Goal: Navigation & Orientation: Find specific page/section

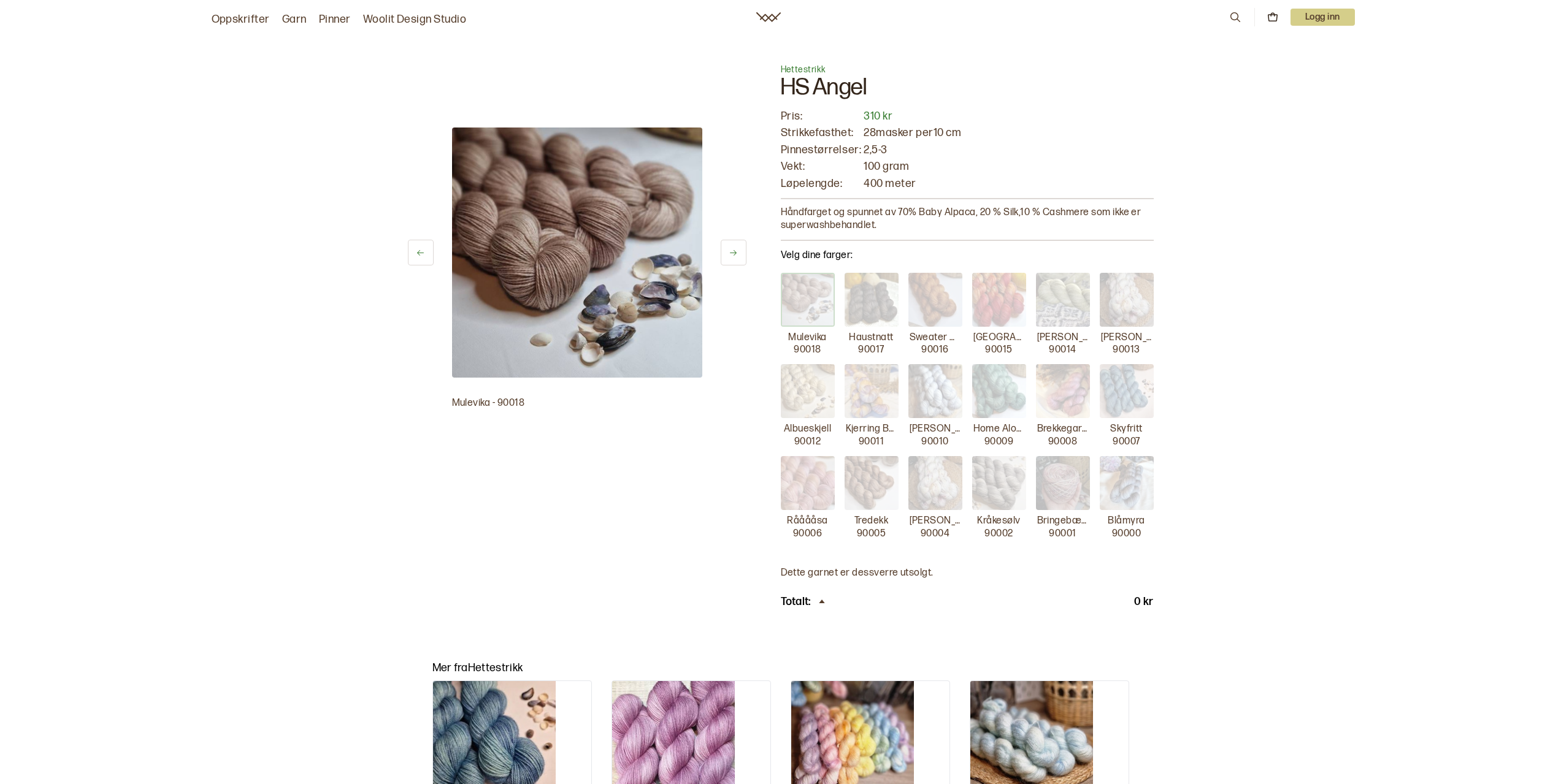
click at [289, 16] on link "Garn" at bounding box center [295, 19] width 25 height 17
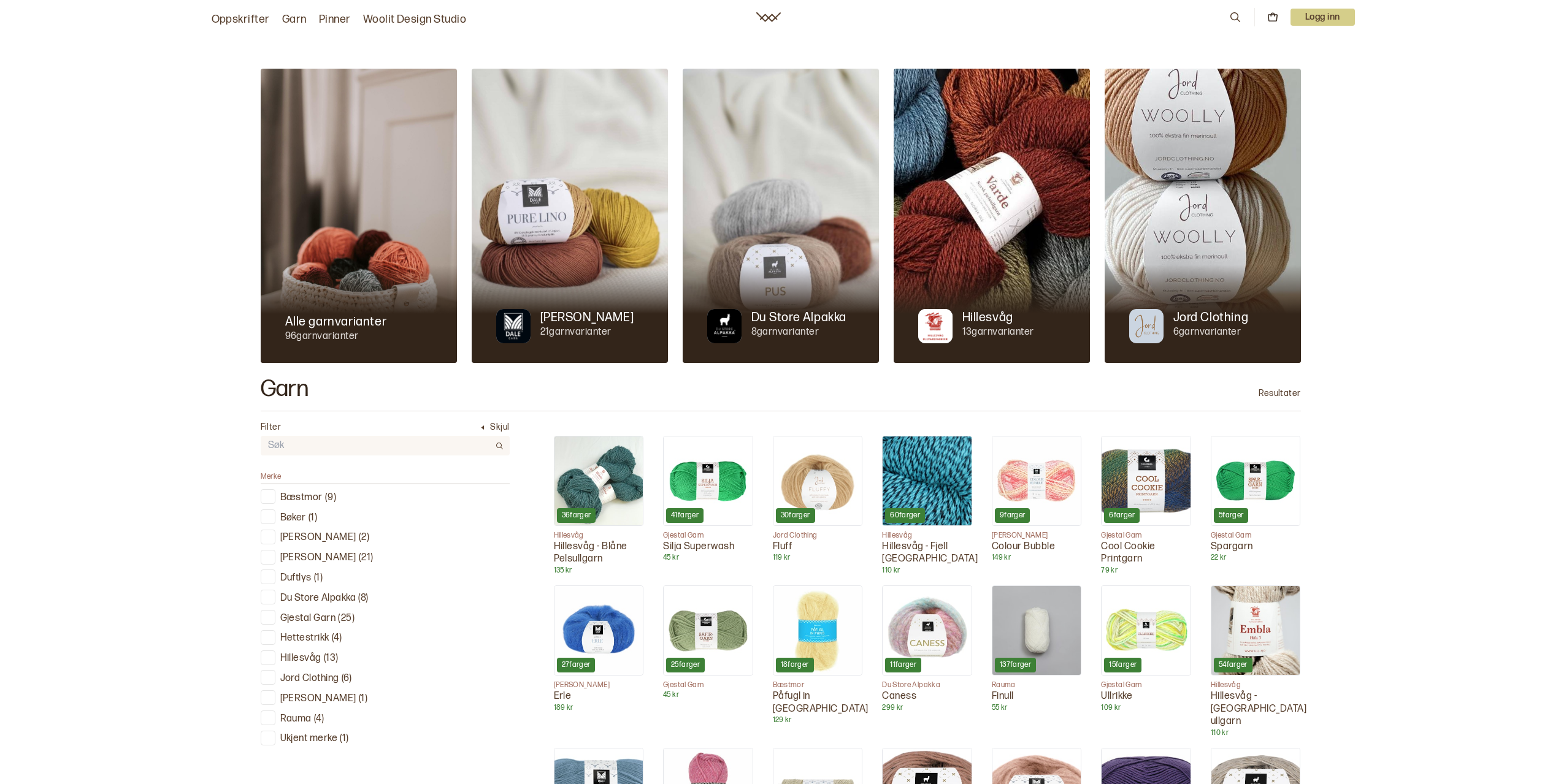
click at [311, 638] on p "Hettestrikk" at bounding box center [305, 638] width 49 height 12
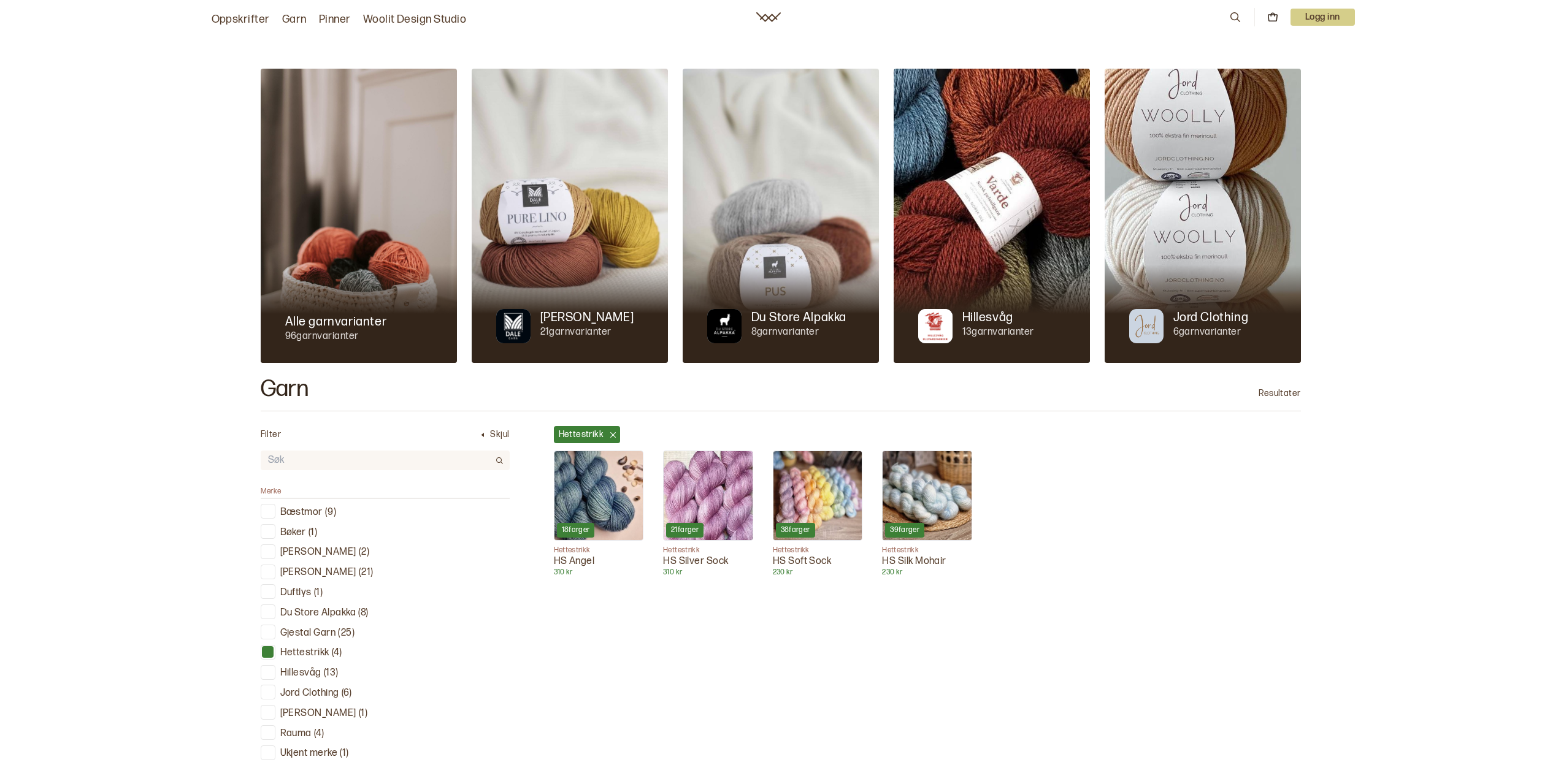
click at [909, 503] on img at bounding box center [927, 496] width 89 height 89
click at [252, 17] on link "Oppskrifter" at bounding box center [240, 19] width 59 height 17
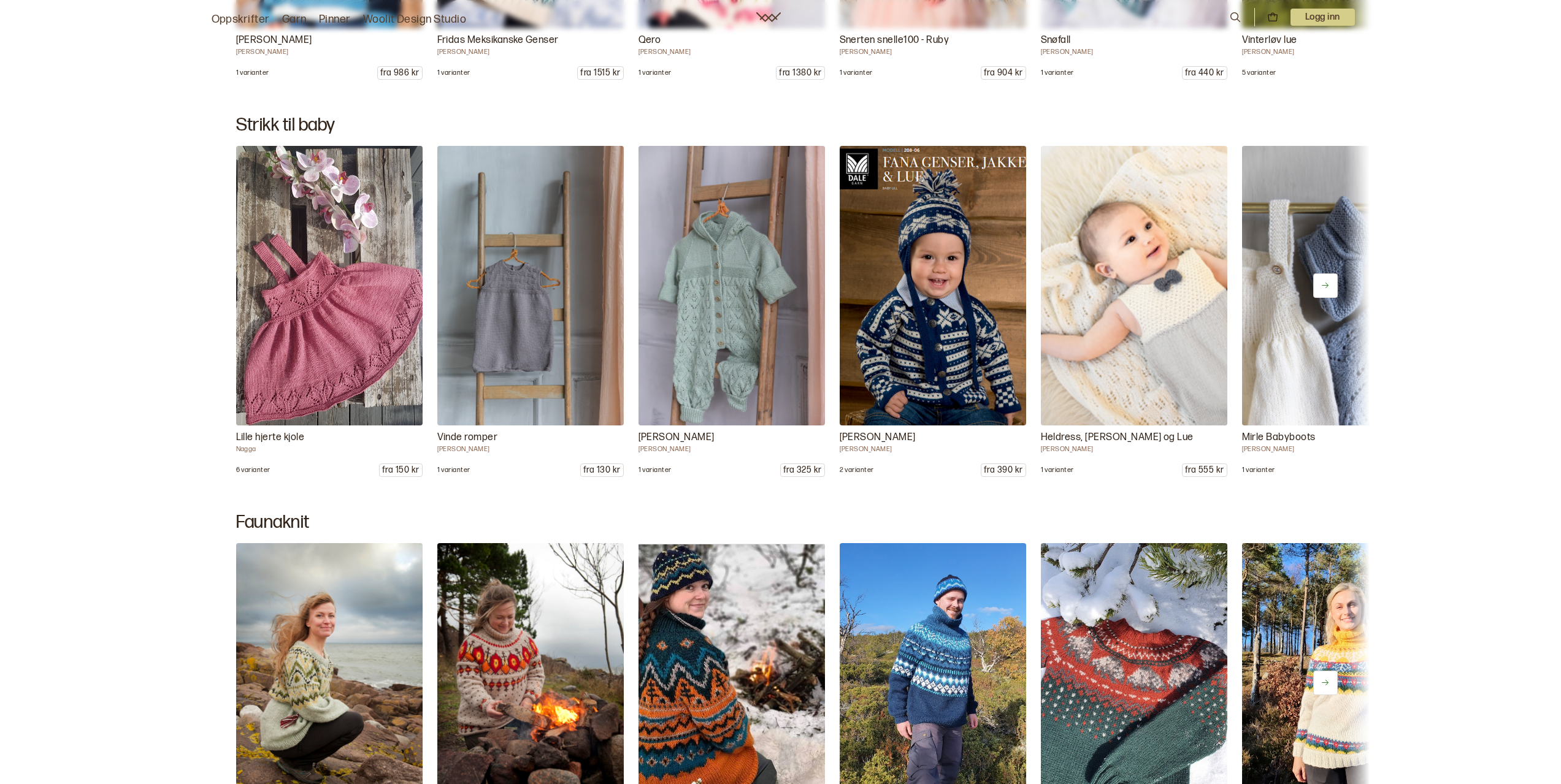
scroll to position [10710, 0]
